Goal: Task Accomplishment & Management: Use online tool/utility

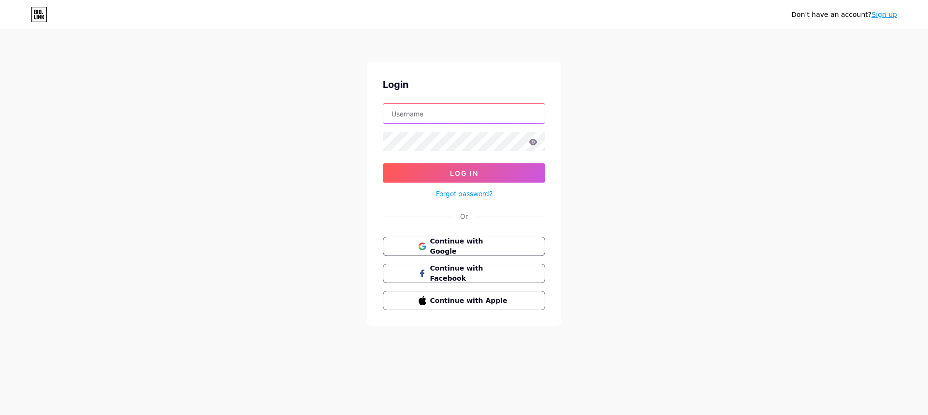
type input "[EMAIL_ADDRESS][DOMAIN_NAME]"
click at [534, 143] on icon at bounding box center [533, 142] width 9 height 7
click at [535, 141] on icon at bounding box center [533, 142] width 8 height 6
click at [637, 146] on div "Don't have an account? Sign up Login [EMAIL_ADDRESS][DOMAIN_NAME] Log In Forgot…" at bounding box center [464, 178] width 928 height 357
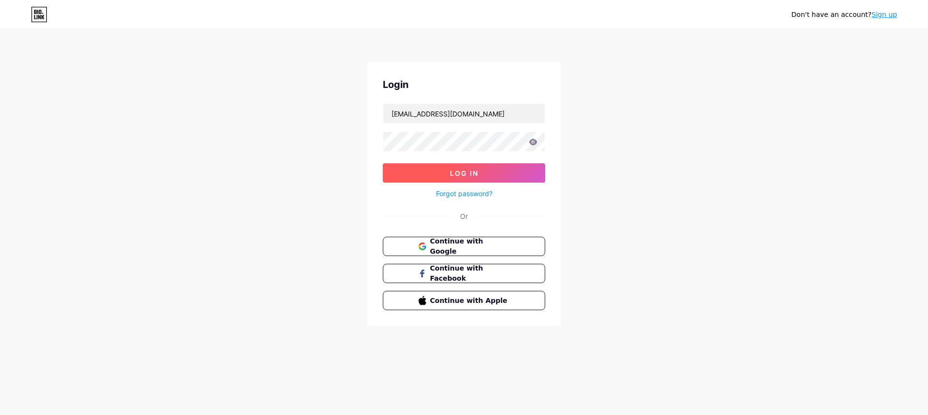
click at [477, 175] on span "Log In" at bounding box center [464, 173] width 29 height 8
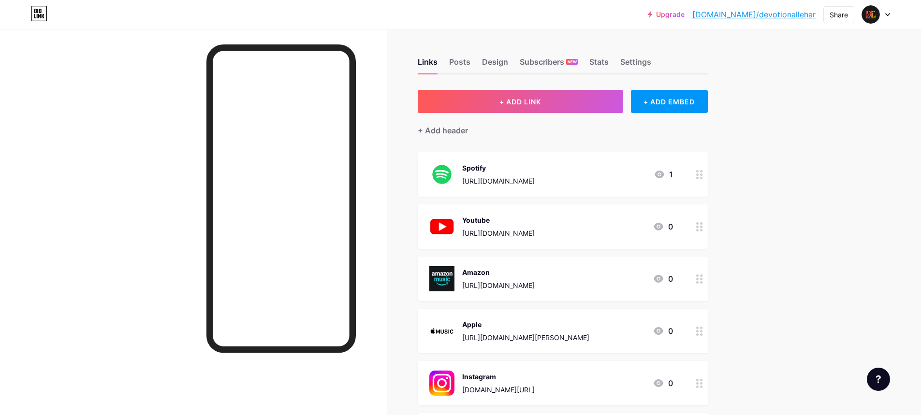
click at [500, 182] on div "[URL][DOMAIN_NAME]" at bounding box center [498, 181] width 73 height 10
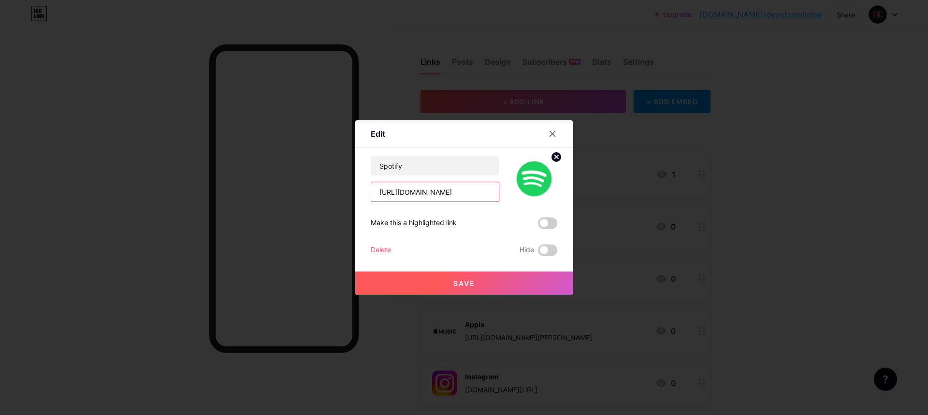
click at [487, 193] on input "[URL][DOMAIN_NAME]" at bounding box center [435, 191] width 128 height 19
click at [549, 134] on icon at bounding box center [553, 134] width 8 height 8
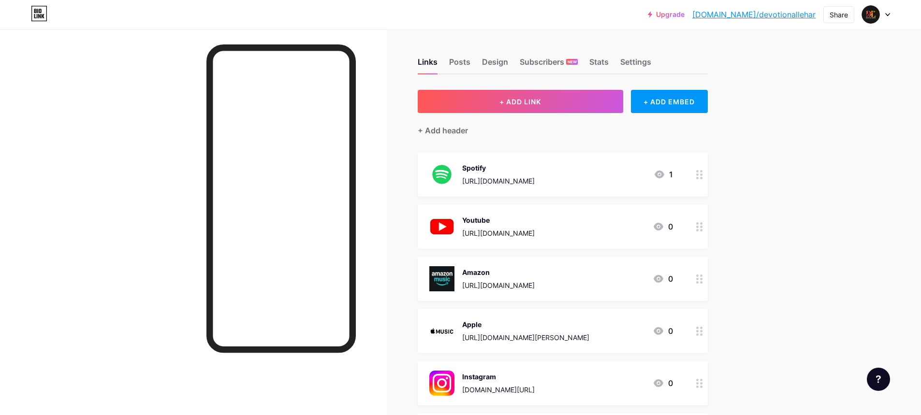
click at [535, 179] on div "[URL][DOMAIN_NAME]" at bounding box center [498, 181] width 73 height 10
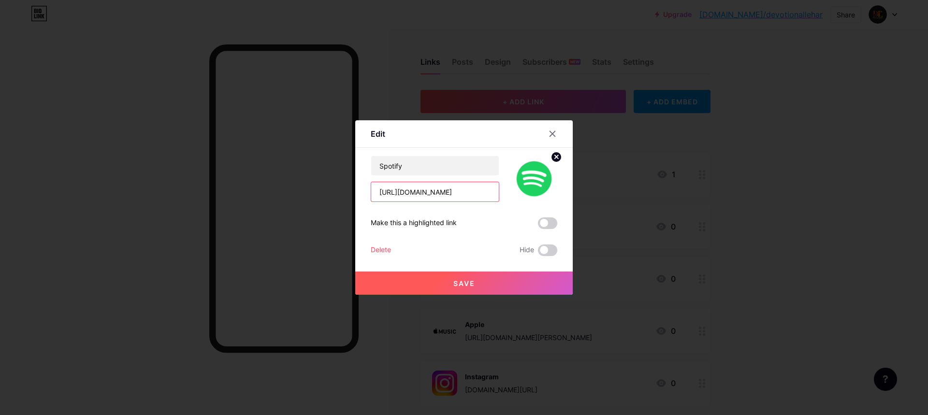
drag, startPoint x: 488, startPoint y: 192, endPoint x: 372, endPoint y: 194, distance: 116.5
click at [355, 194] on div "Edit Content YouTube Play YouTube video without leaving your page. ADD Vimeo Pl…" at bounding box center [464, 207] width 218 height 175
type input "JWWtFINksQNXbTuxMbPb?si=87PBlLOSTYuzuzgpOZgtJA"
drag, startPoint x: 378, startPoint y: 192, endPoint x: 486, endPoint y: 192, distance: 108.3
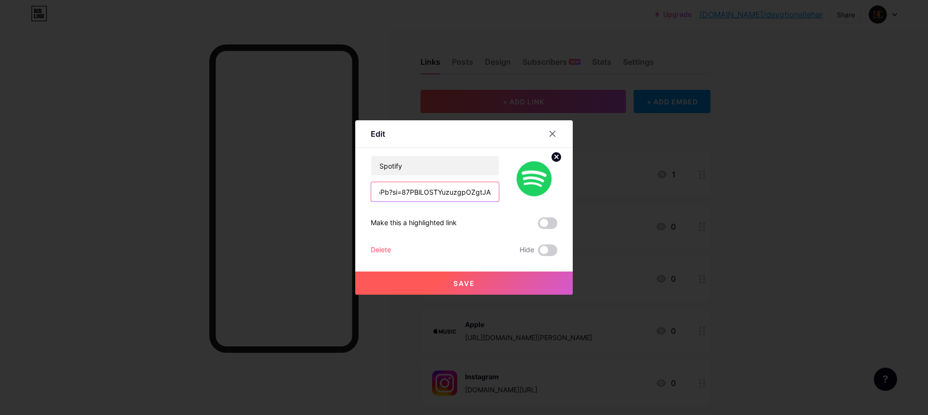
click at [486, 192] on input "JWWtFINksQNXbTuxMbPb?si=87PBlLOSTYuzuzgpOZgtJA" at bounding box center [435, 191] width 128 height 19
click at [387, 191] on input "text" at bounding box center [435, 191] width 128 height 19
paste input "[URL][DOMAIN_NAME]"
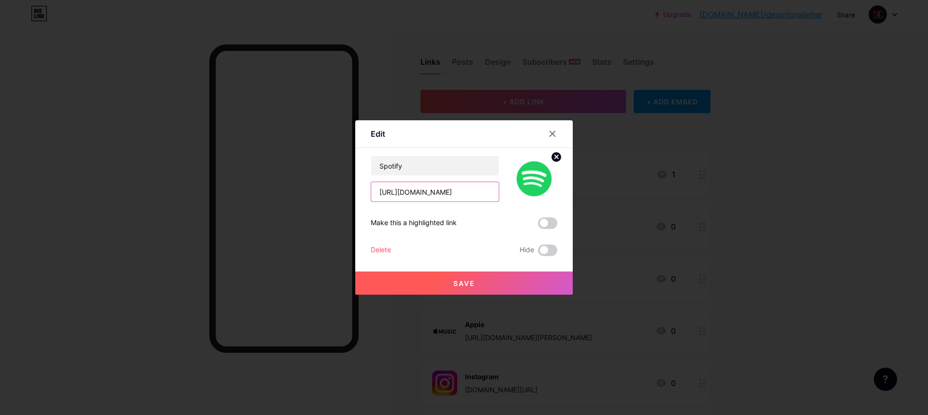
type input "[URL][DOMAIN_NAME]"
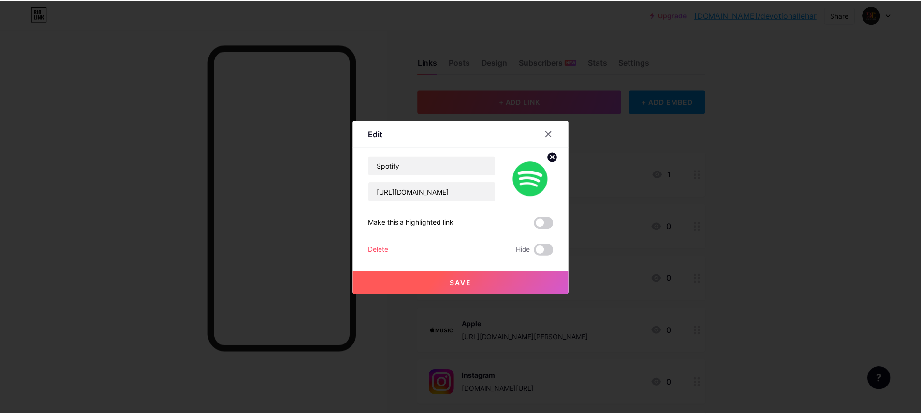
scroll to position [0, 0]
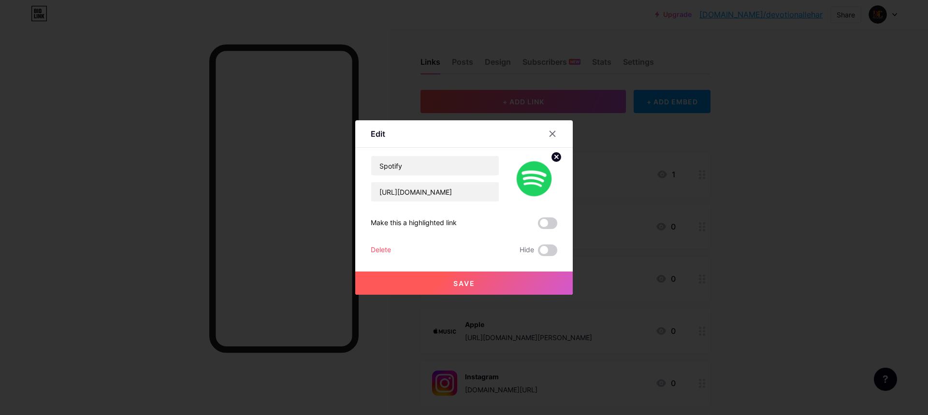
click at [457, 284] on span "Save" at bounding box center [464, 283] width 22 height 8
